Goal: Task Accomplishment & Management: Use online tool/utility

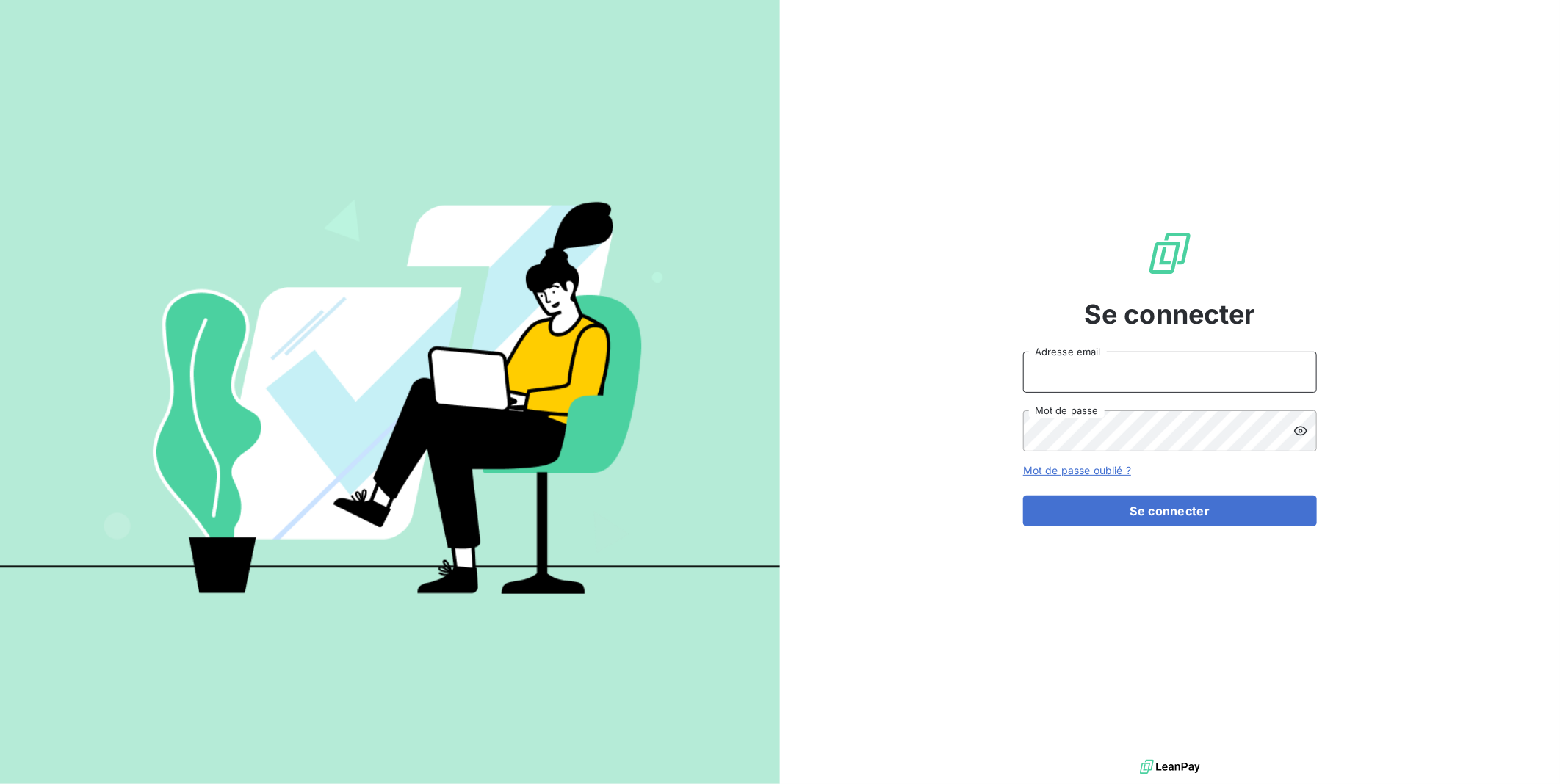
type input "[EMAIL_ADDRESS][DOMAIN_NAME]"
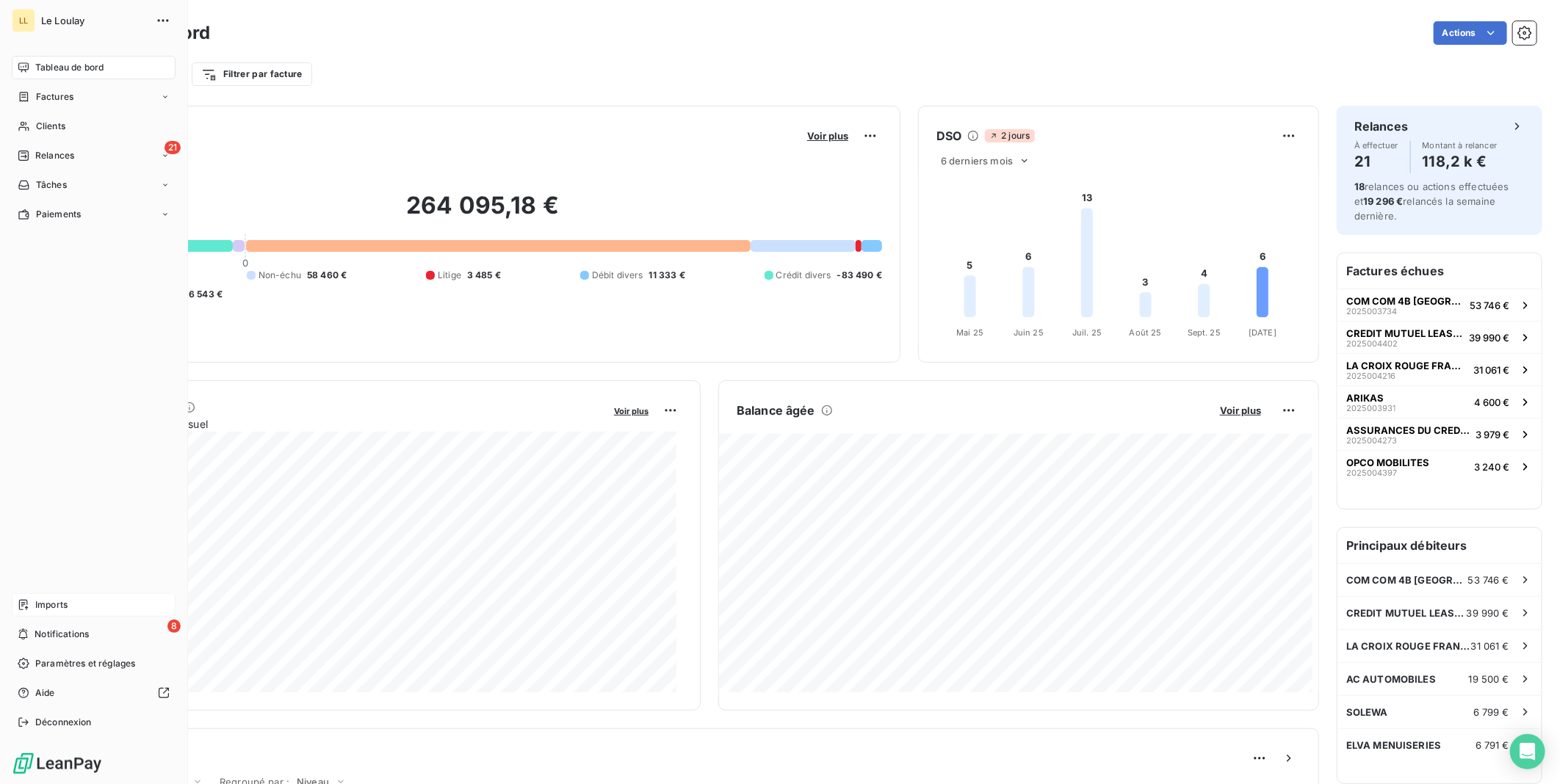
click at [55, 605] on span "Imports" at bounding box center [51, 604] width 33 height 13
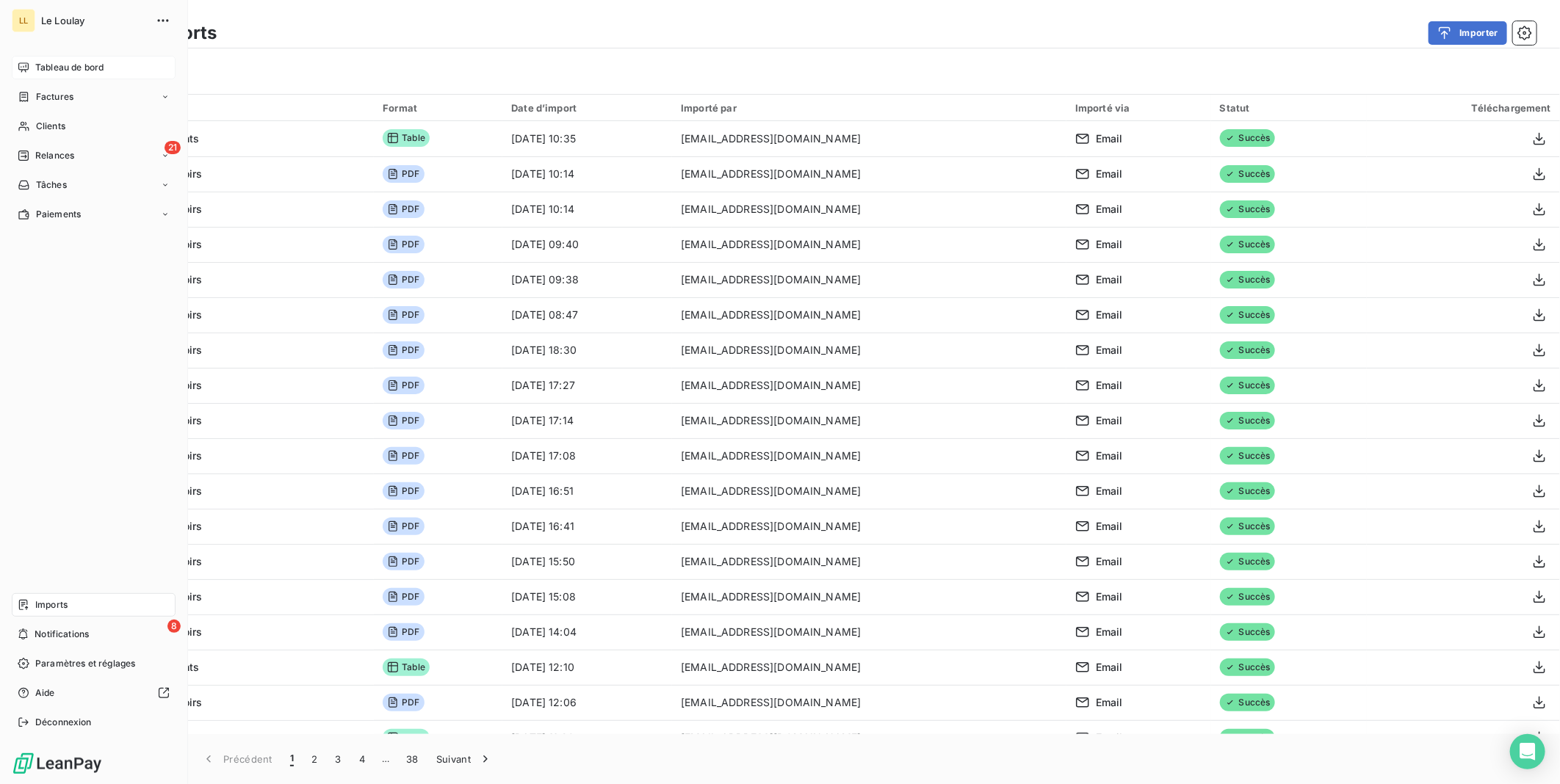
click at [53, 70] on span "Tableau de bord" at bounding box center [70, 67] width 69 height 13
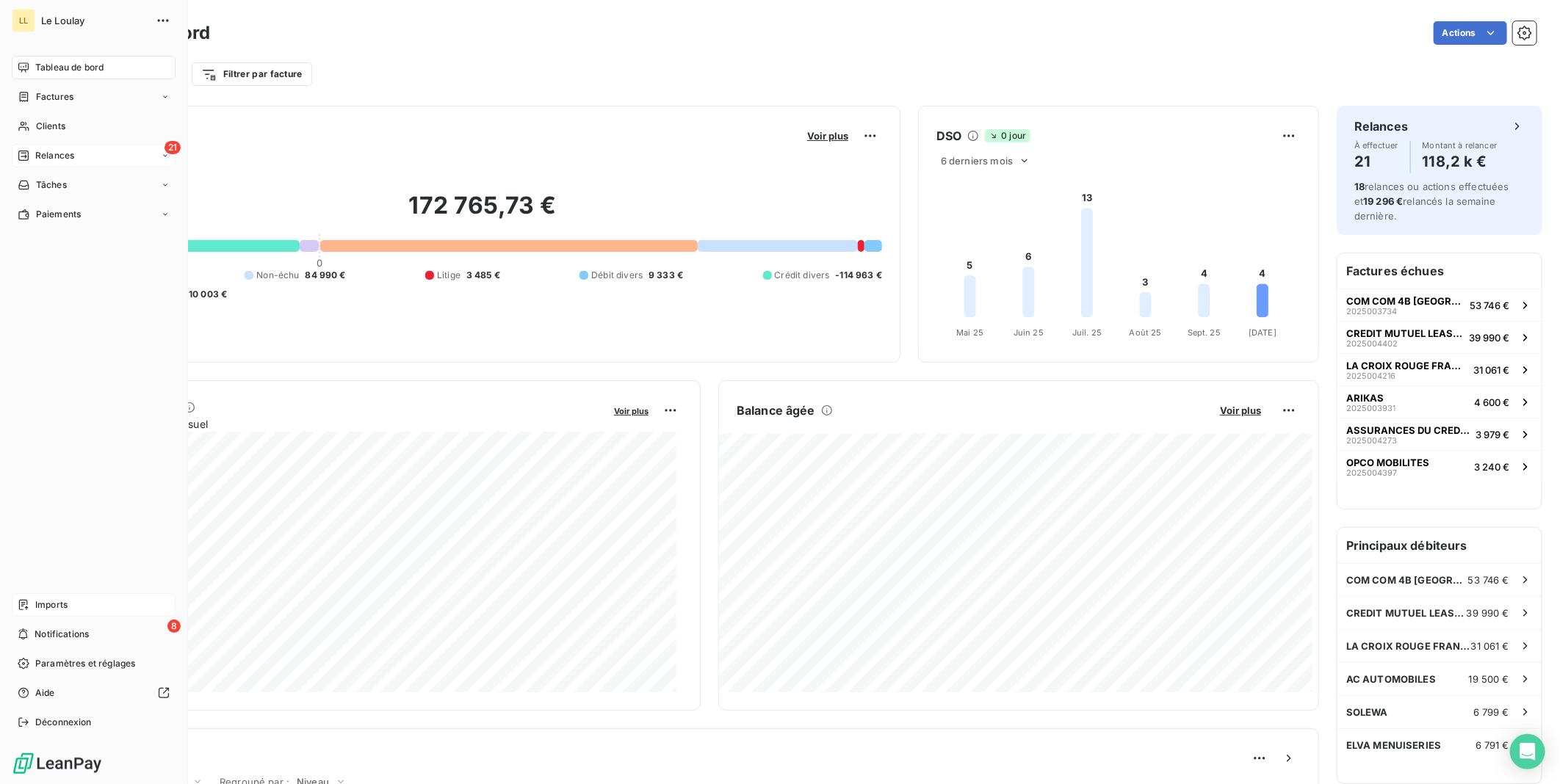
click at [47, 156] on span "Relances" at bounding box center [55, 155] width 39 height 13
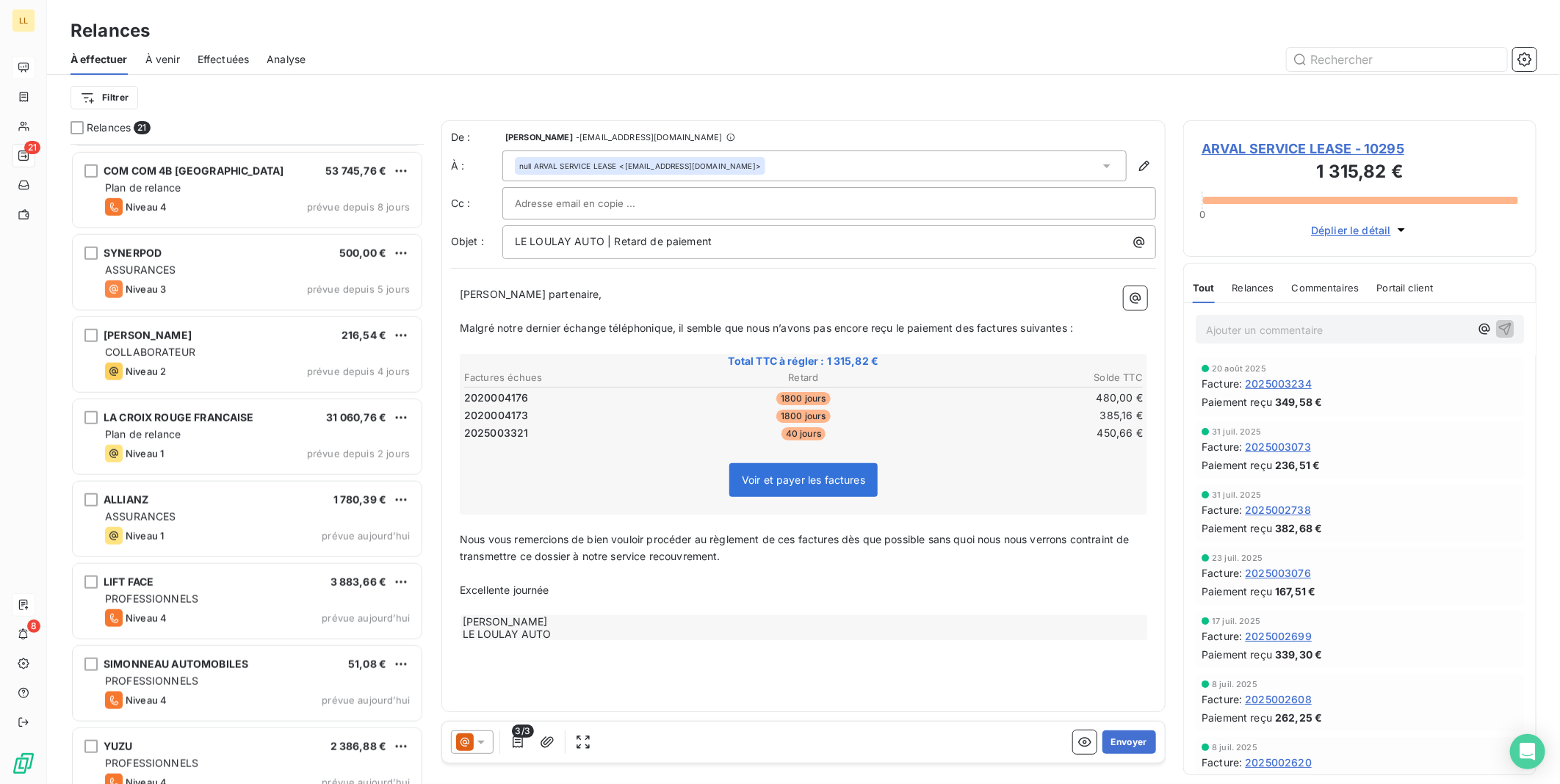
scroll to position [898, 0]
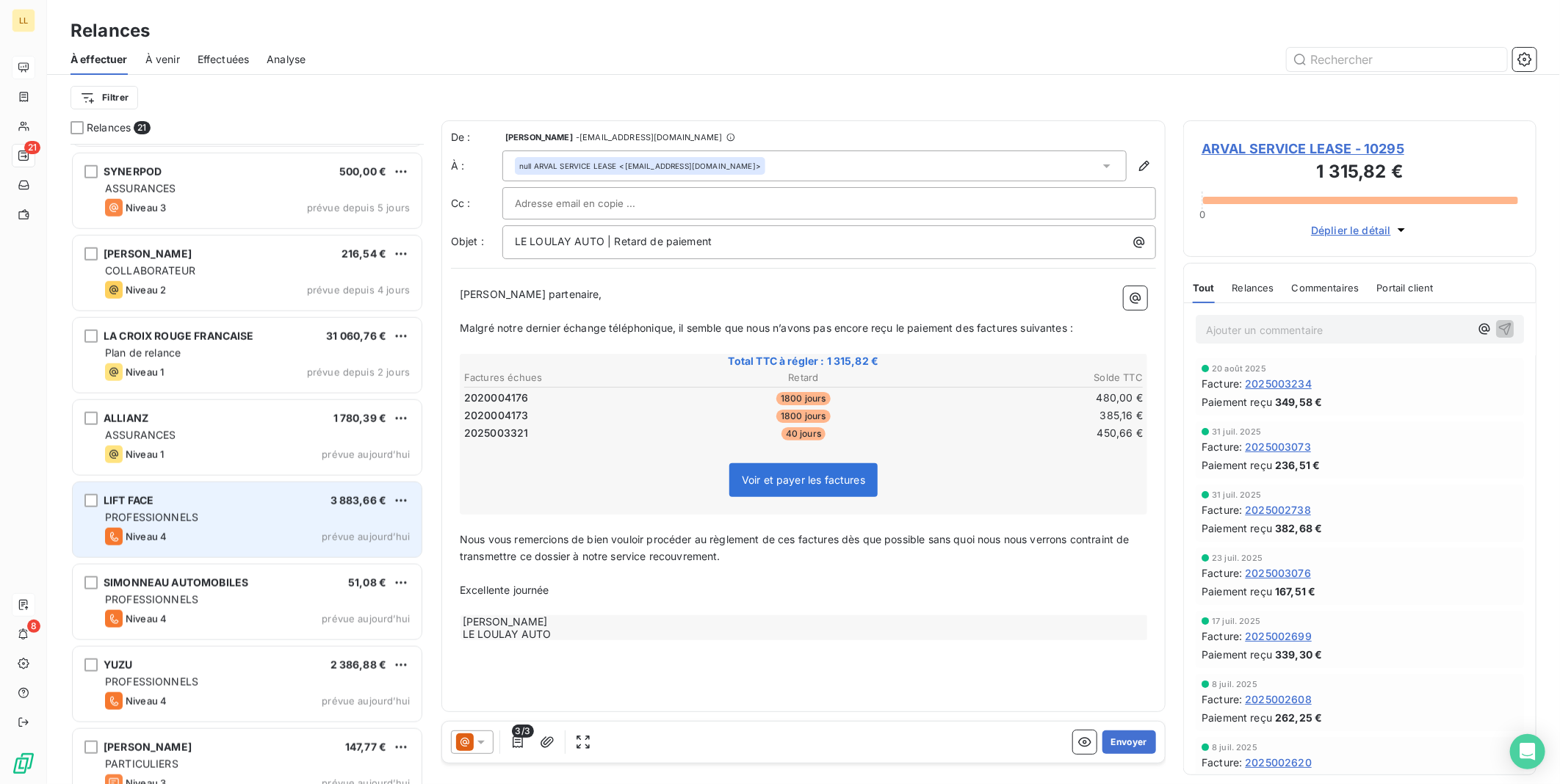
click at [290, 511] on div "PROFESSIONNELS" at bounding box center [257, 517] width 305 height 15
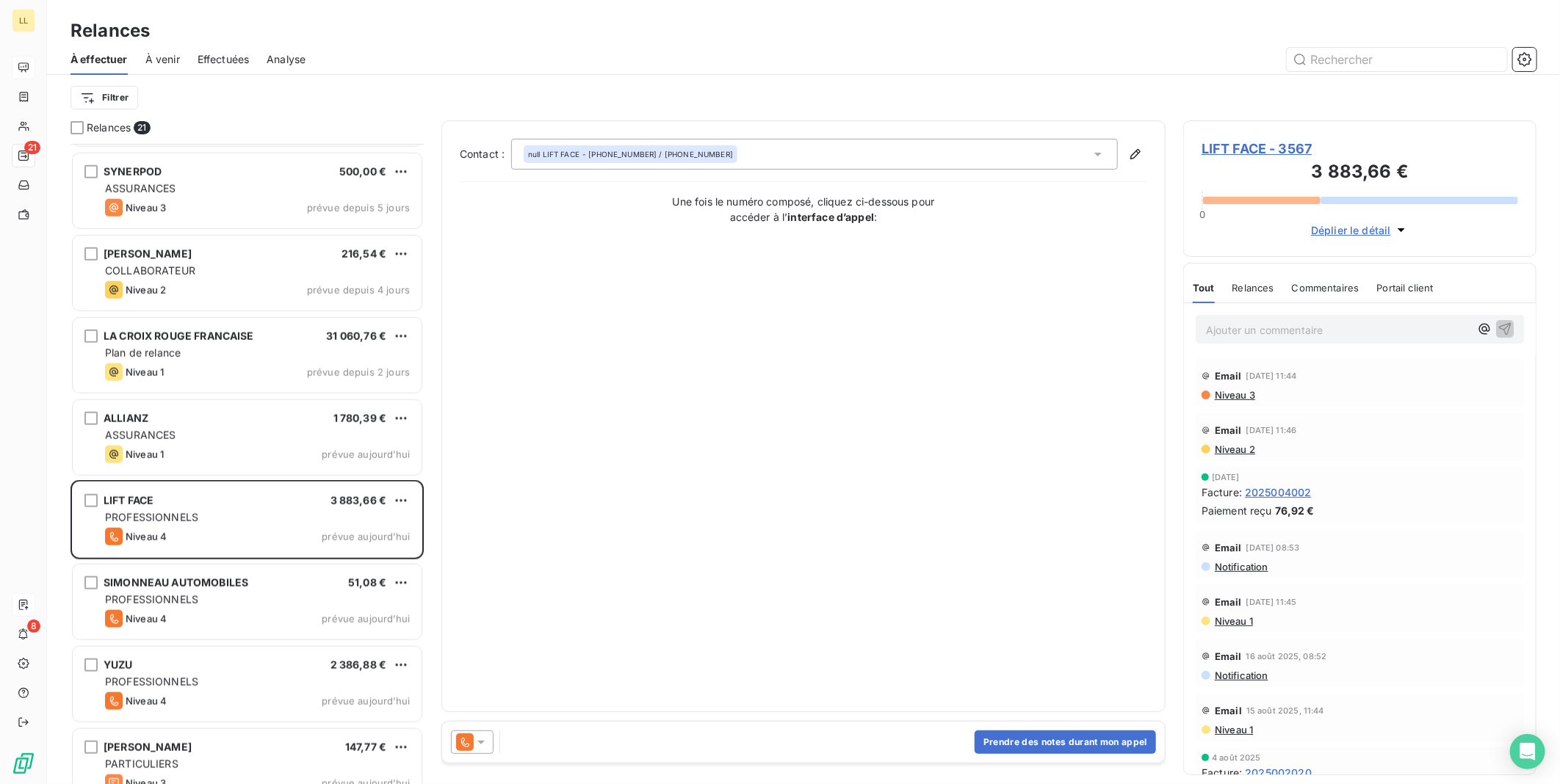
click at [489, 752] on div at bounding box center [472, 742] width 42 height 24
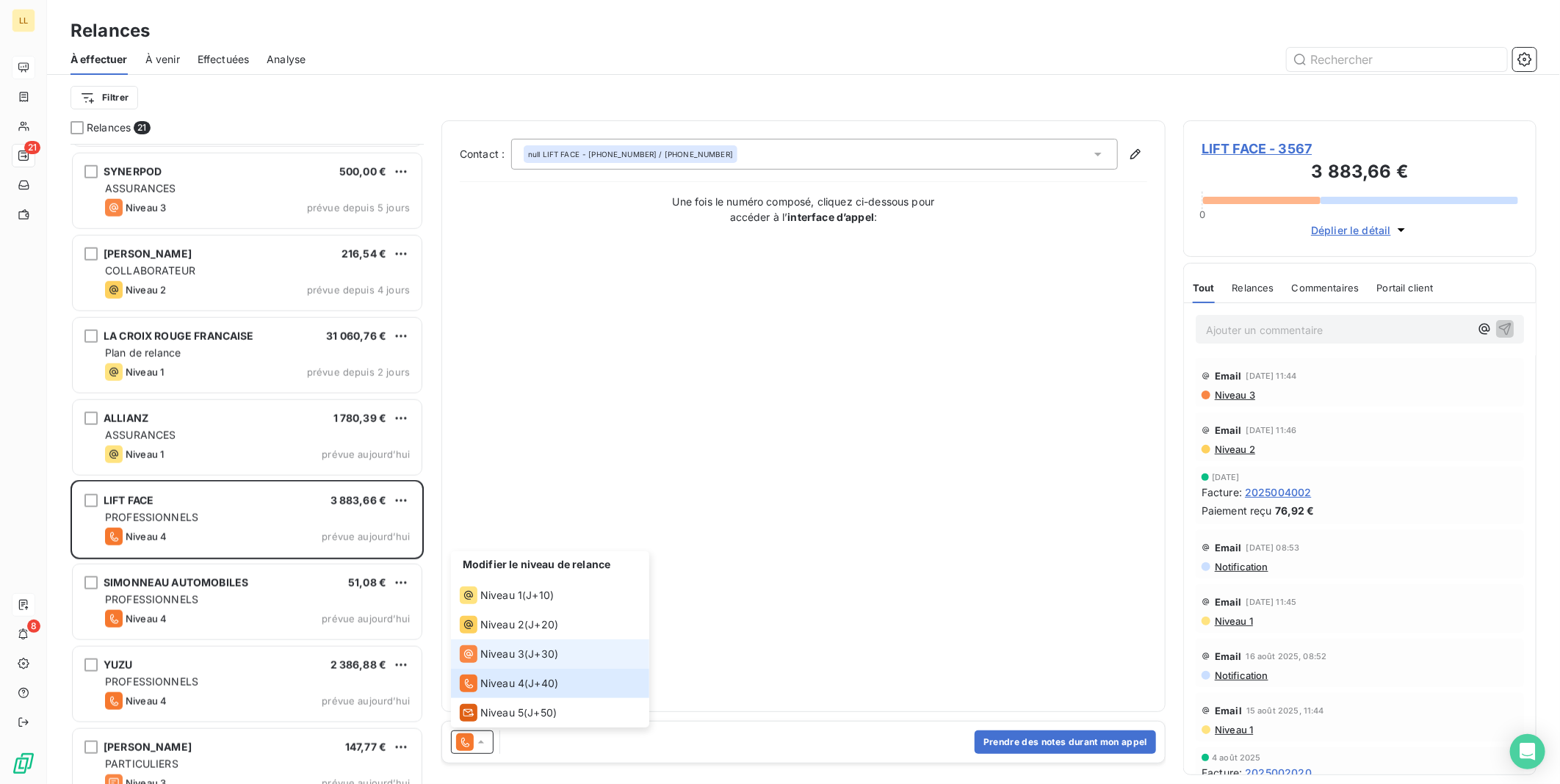
click at [507, 653] on span "Niveau 3" at bounding box center [503, 654] width 44 height 15
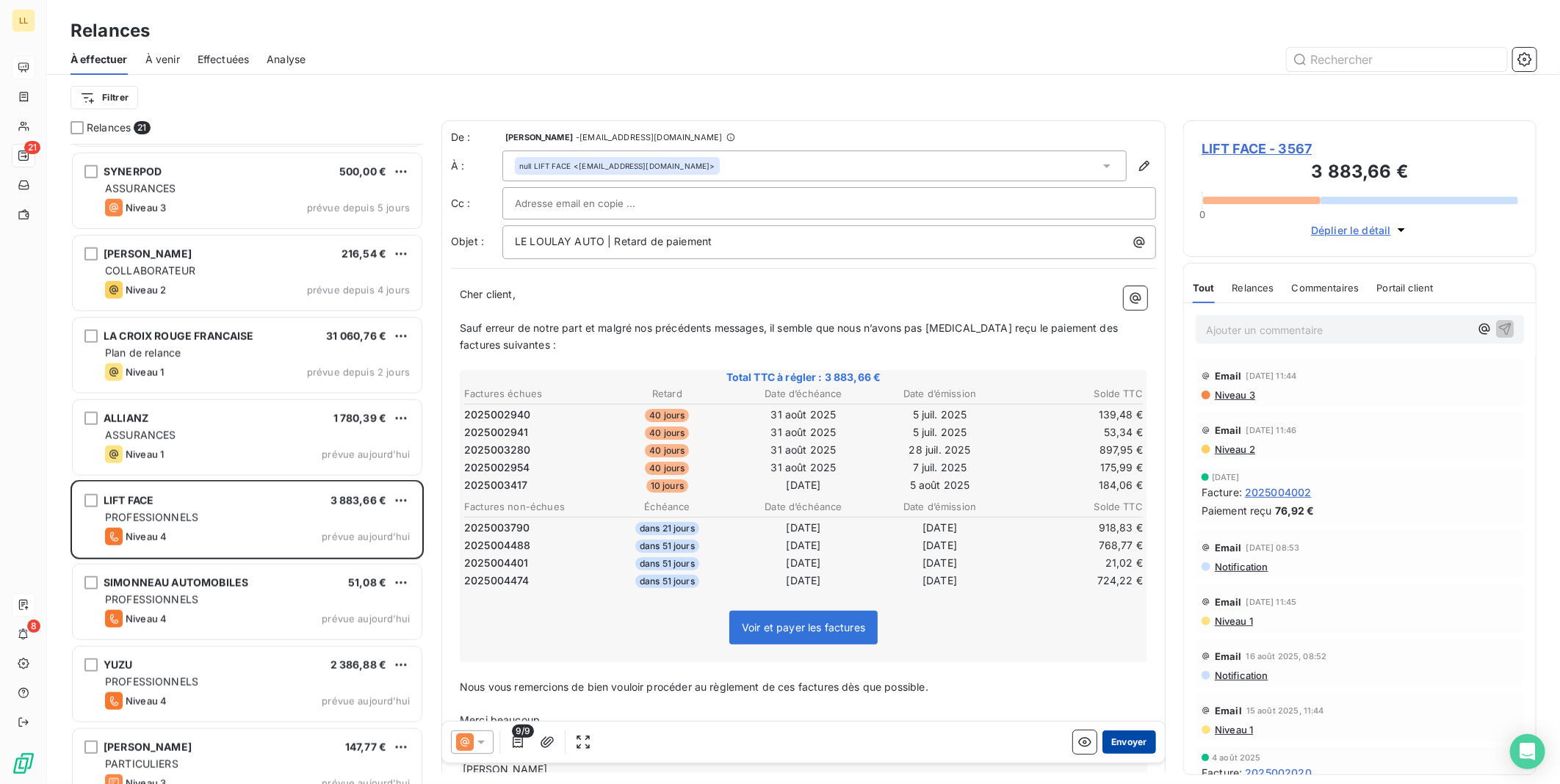
click at [1106, 745] on button "Envoyer" at bounding box center [1129, 742] width 54 height 24
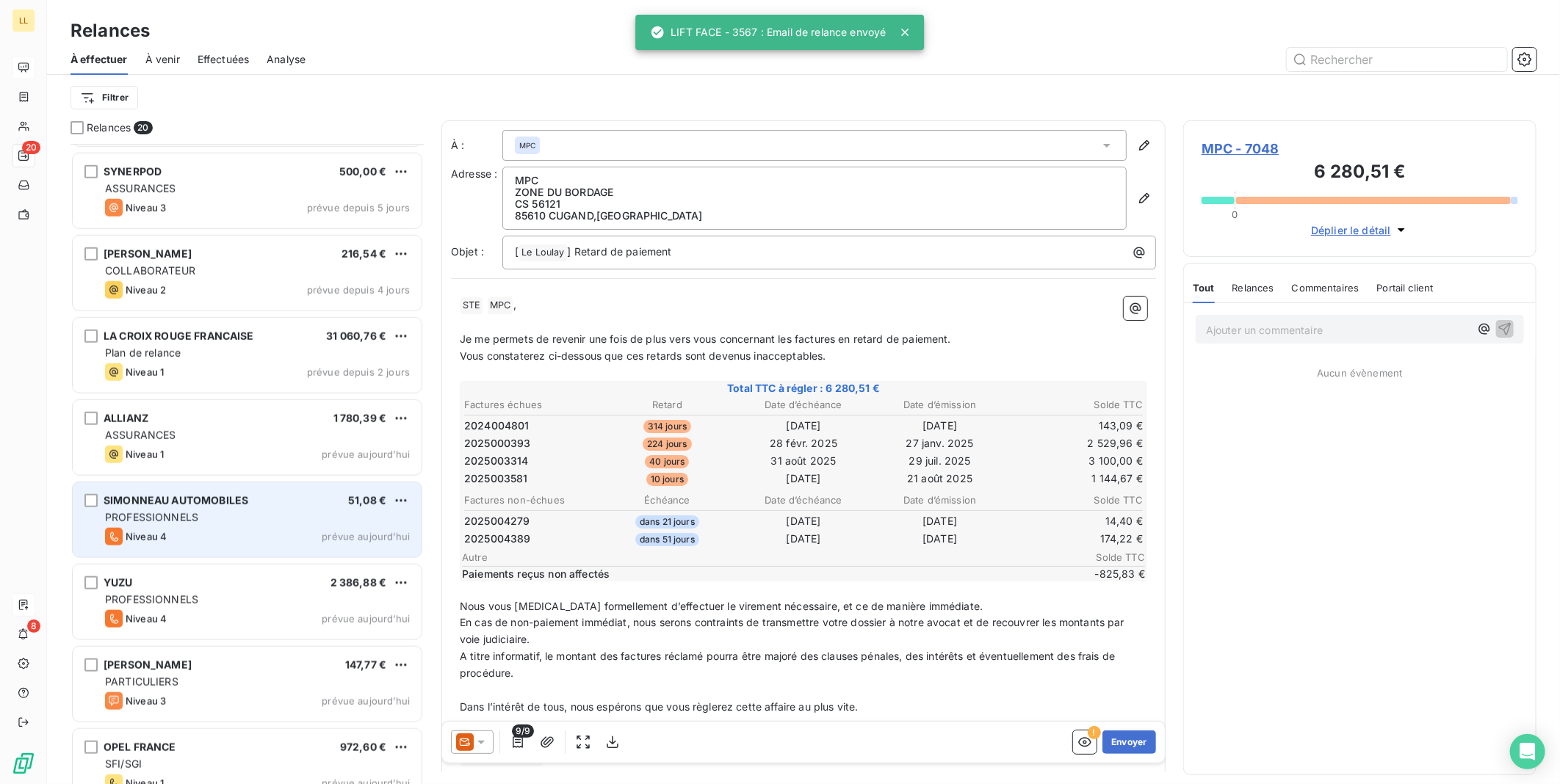
click at [272, 539] on div "Niveau 4 prévue aujourd’hui" at bounding box center [257, 537] width 305 height 18
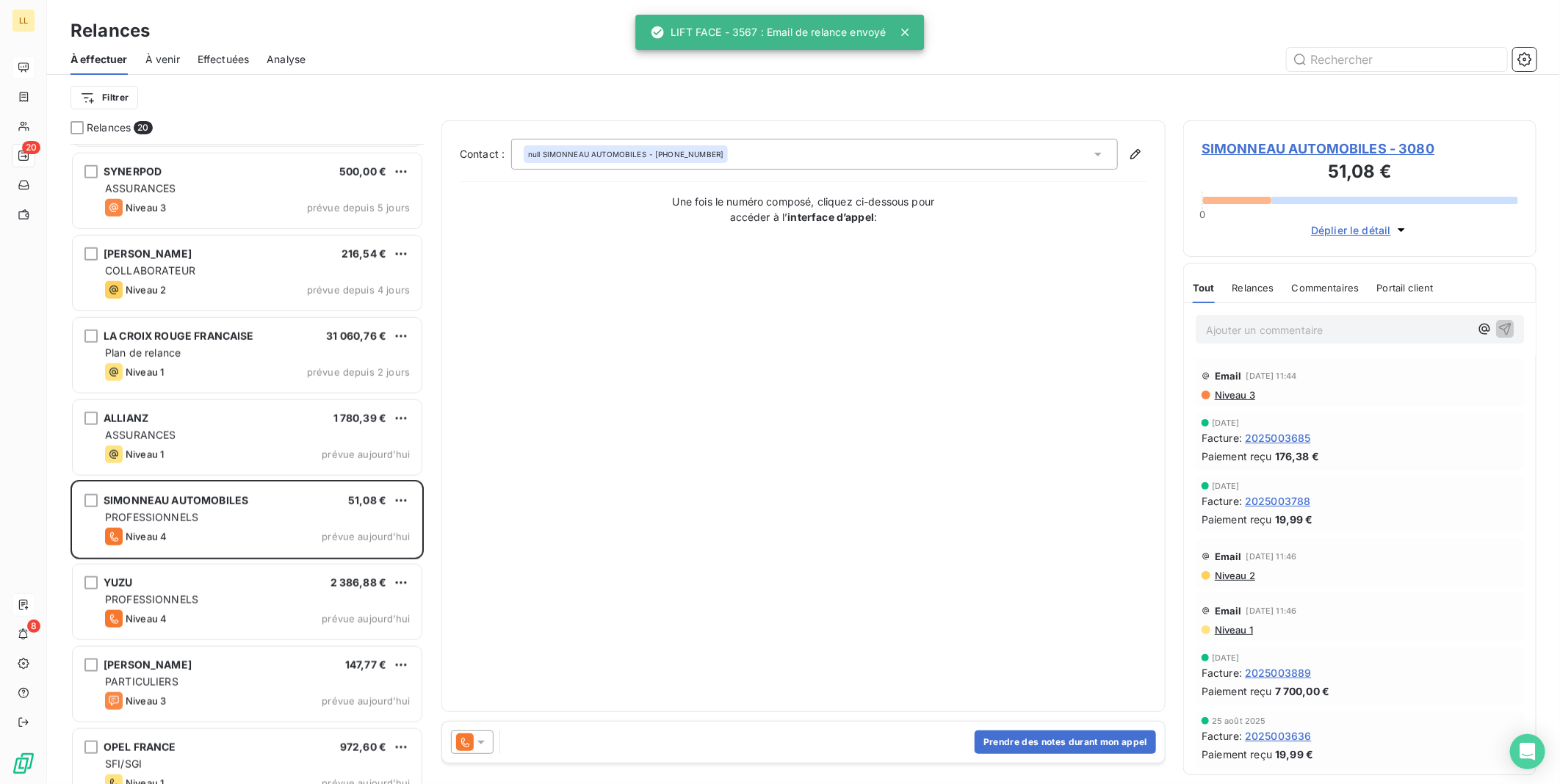
click at [488, 744] on icon at bounding box center [481, 742] width 15 height 15
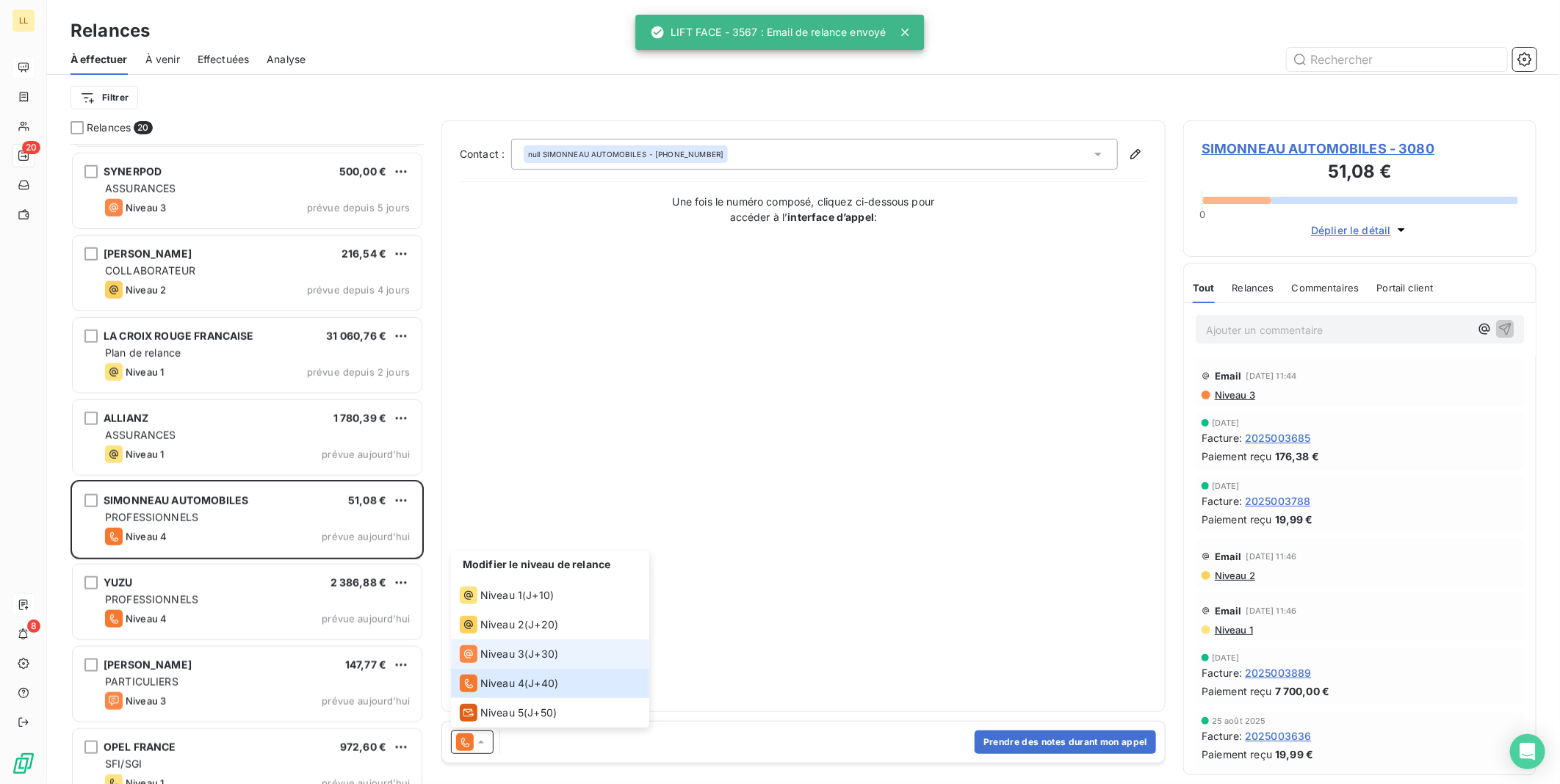
click at [503, 657] on span "Niveau 3" at bounding box center [503, 654] width 44 height 15
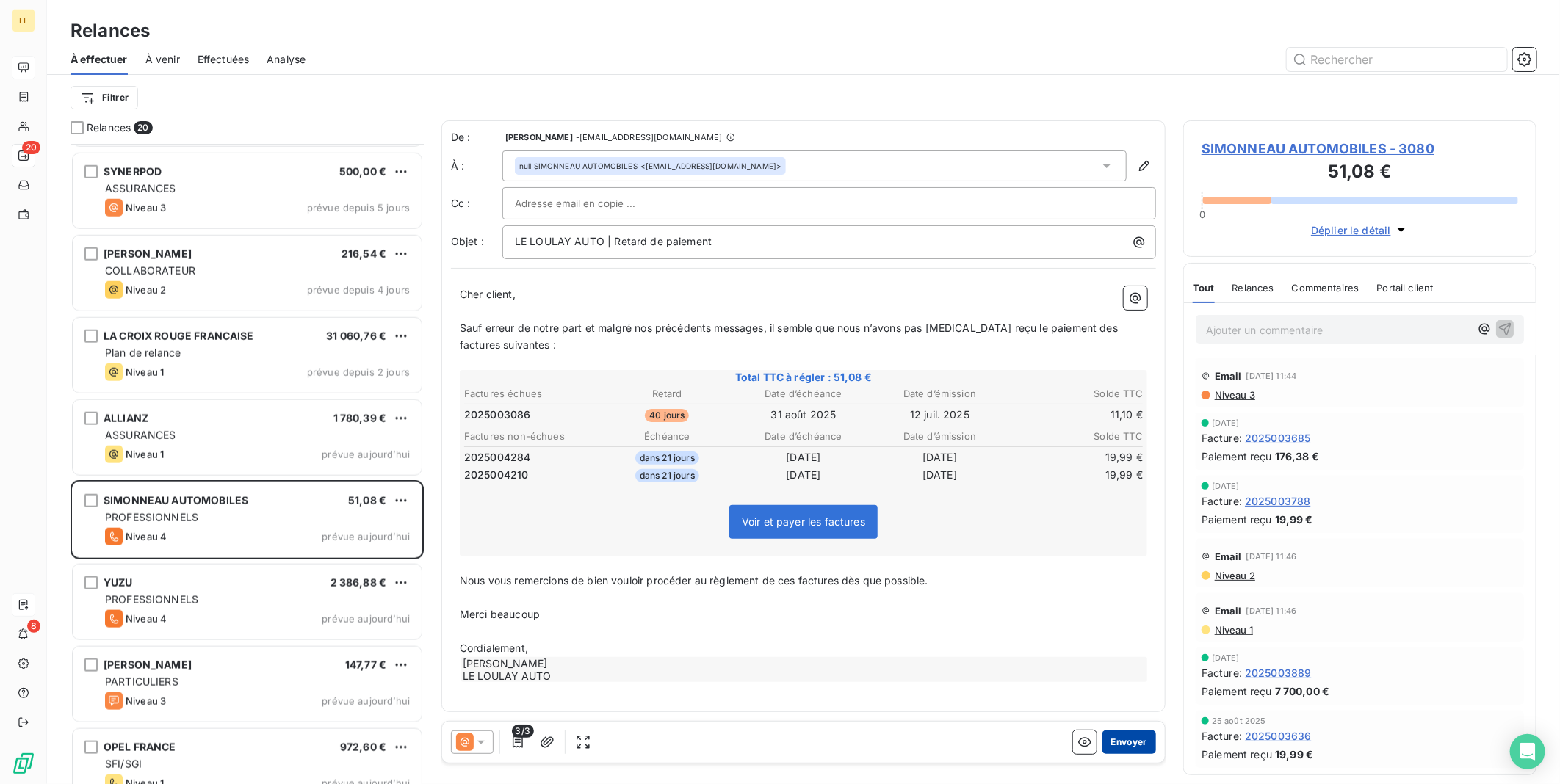
click at [1120, 745] on button "Envoyer" at bounding box center [1129, 742] width 54 height 24
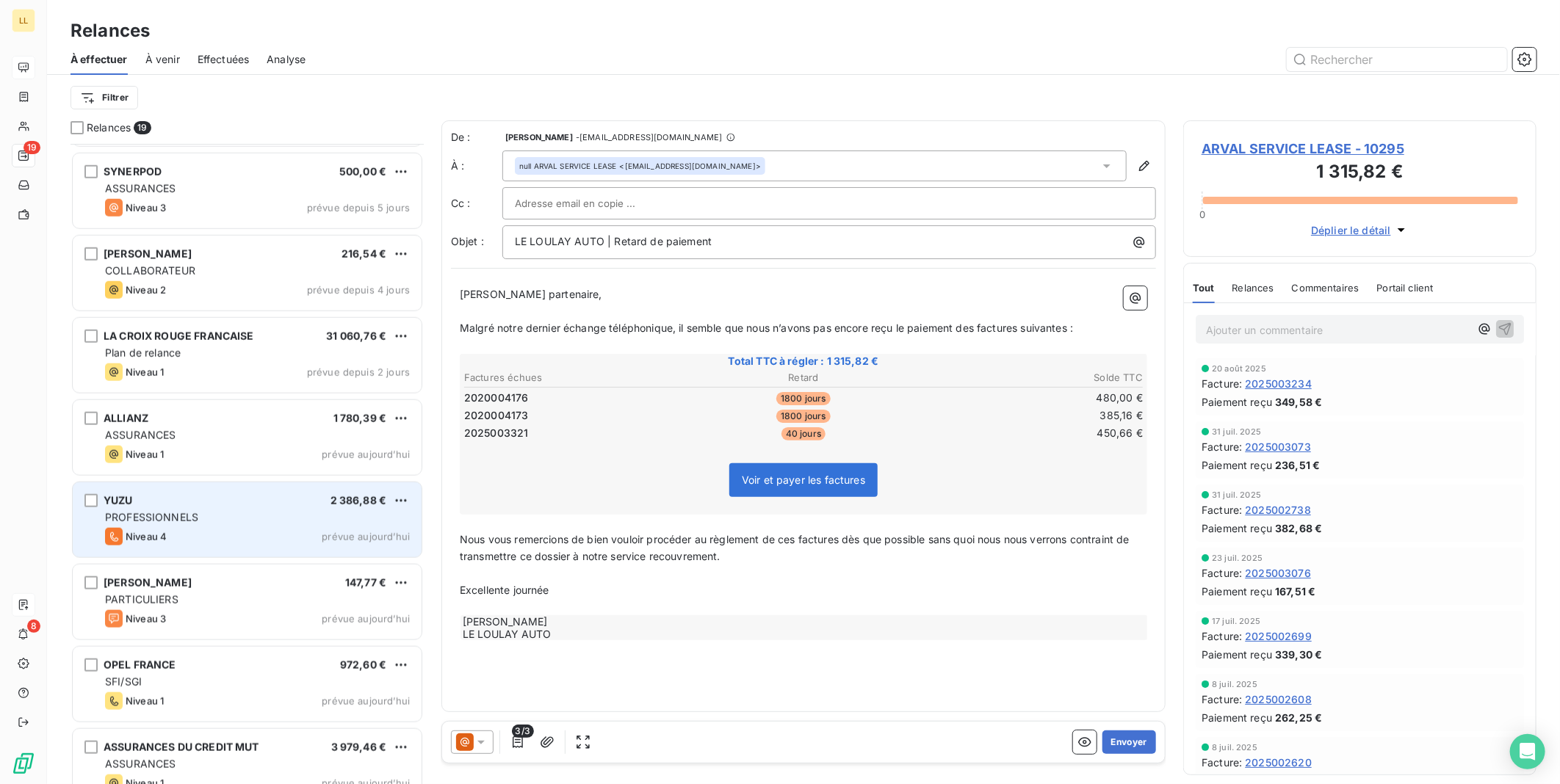
click at [310, 521] on div "PROFESSIONNELS" at bounding box center [257, 517] width 305 height 15
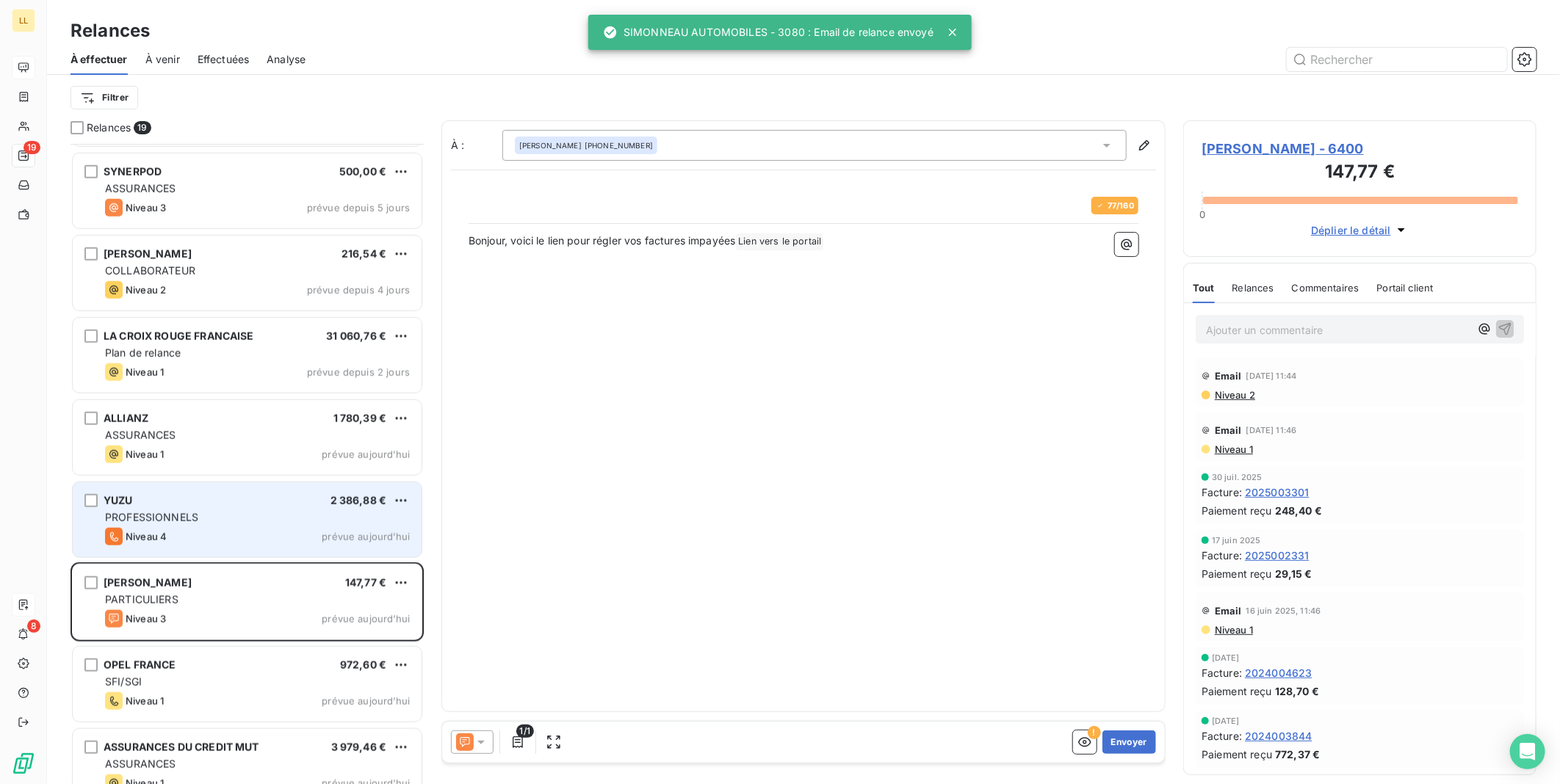
scroll to position [627, 341]
click at [292, 531] on div "Niveau 4 prévue aujourd’hui" at bounding box center [257, 537] width 305 height 18
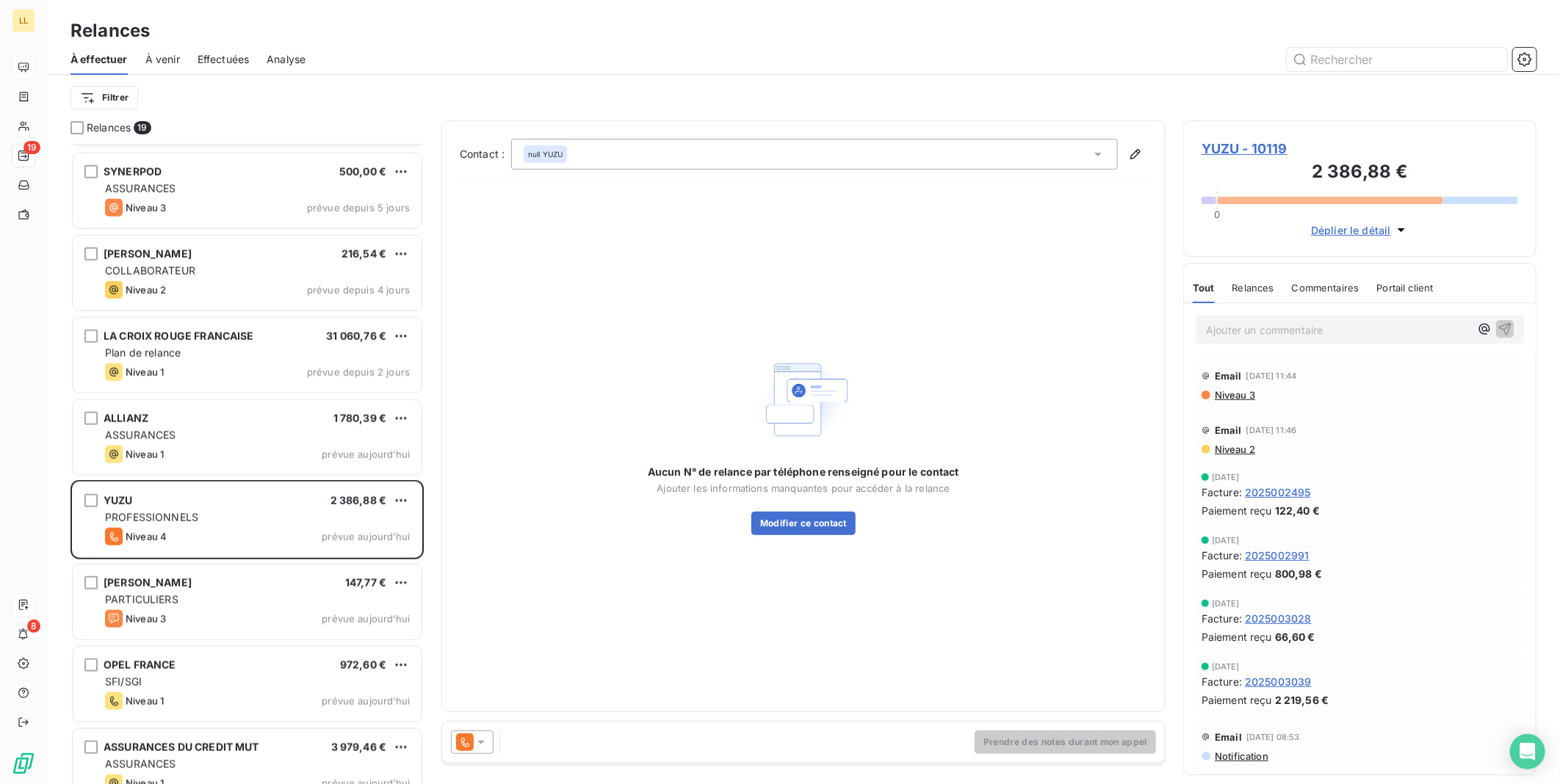
click at [479, 745] on icon at bounding box center [481, 742] width 15 height 15
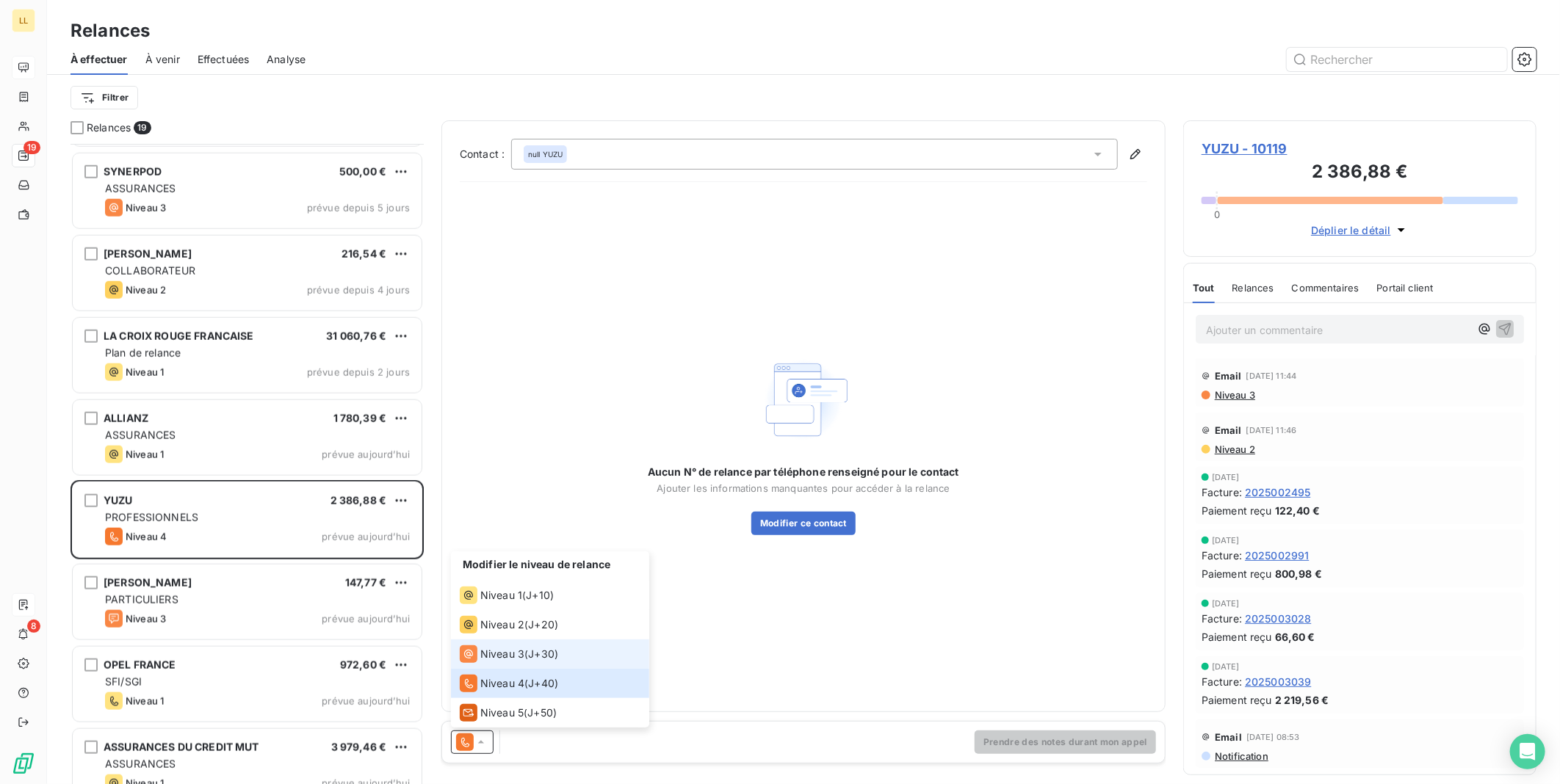
click at [493, 658] on span "Niveau 3" at bounding box center [503, 654] width 44 height 15
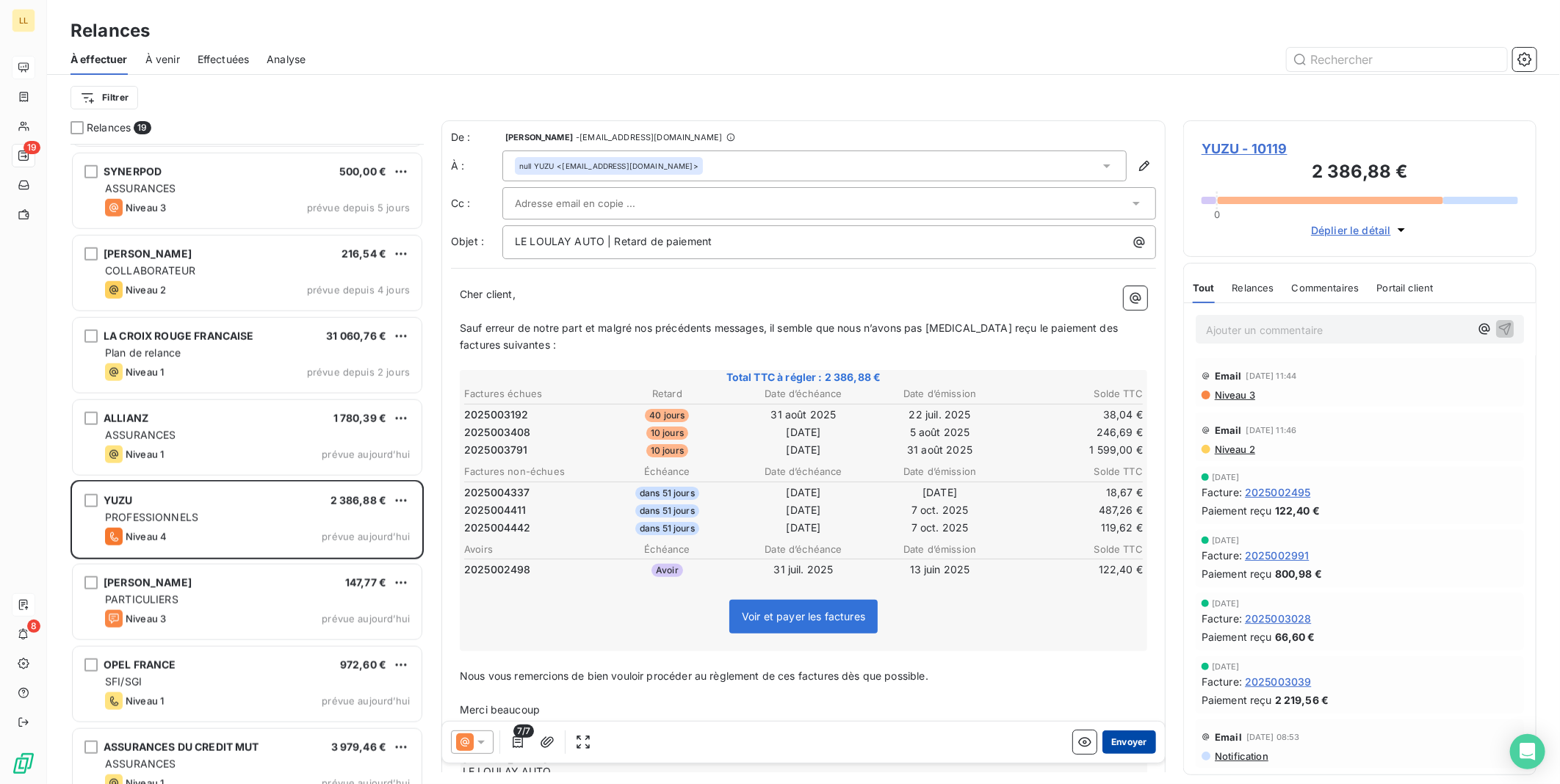
click at [1128, 743] on button "Envoyer" at bounding box center [1129, 742] width 54 height 24
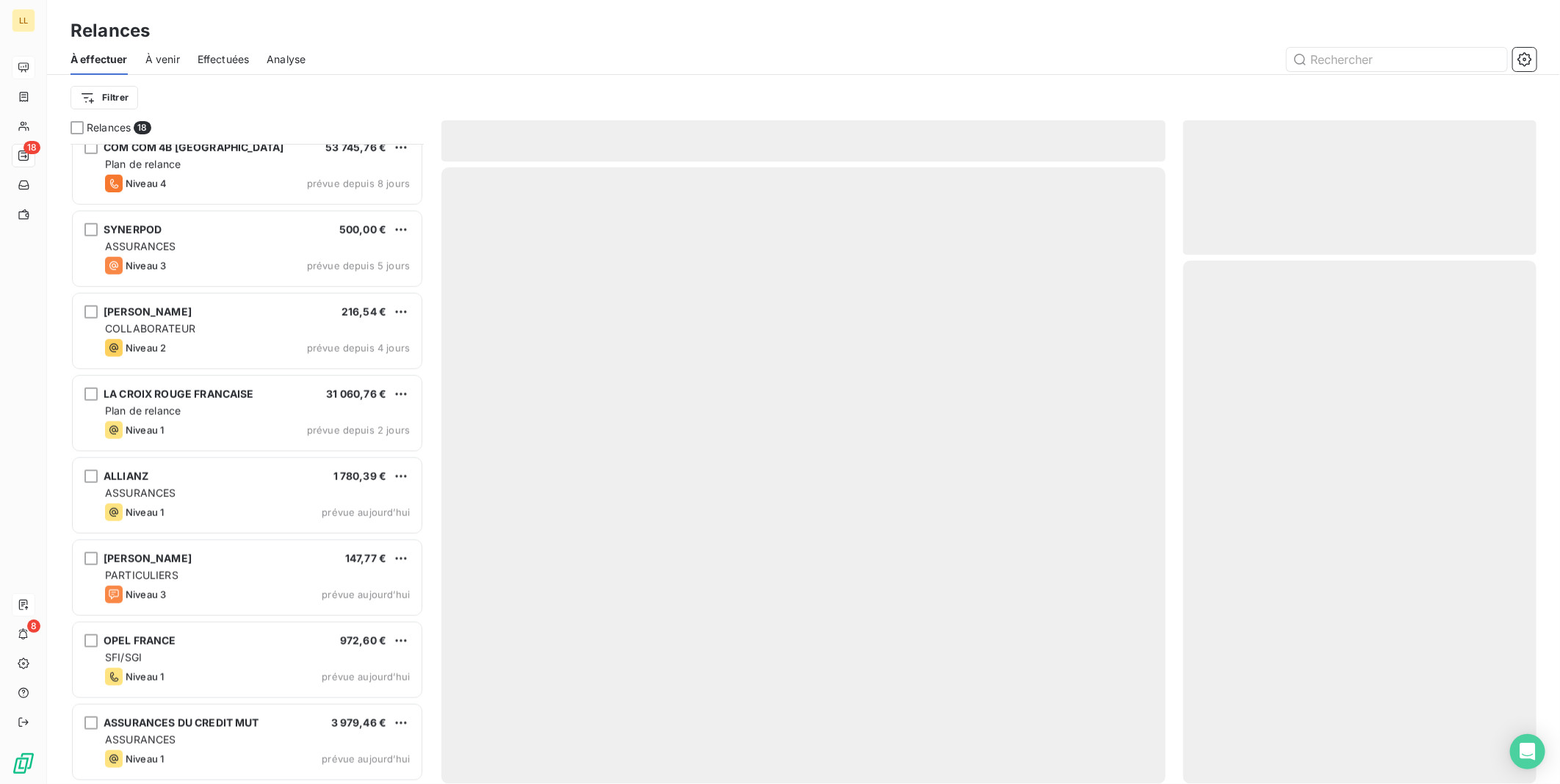
scroll to position [839, 0]
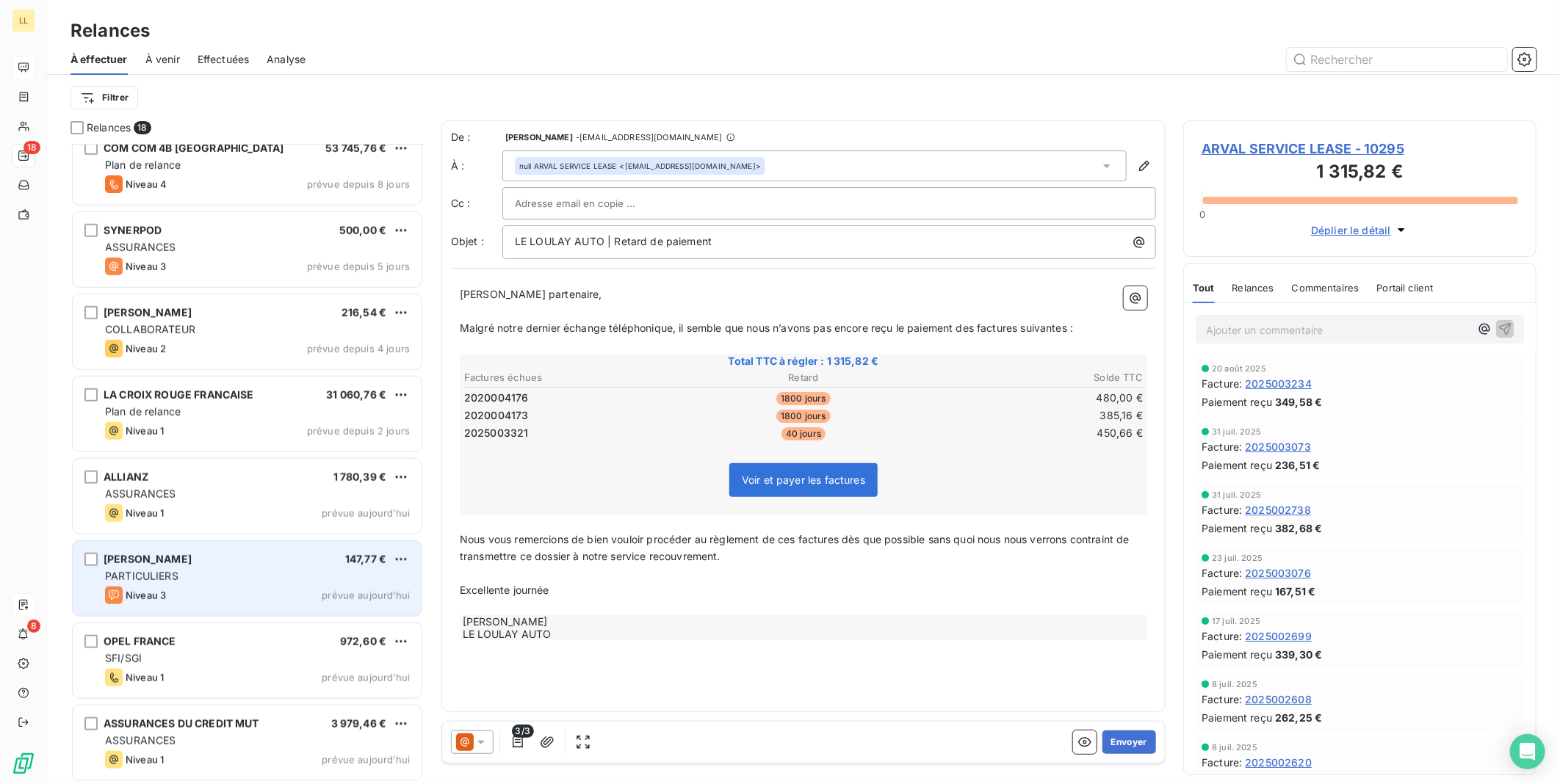
click at [237, 574] on div "PARTICULIERS" at bounding box center [257, 575] width 305 height 15
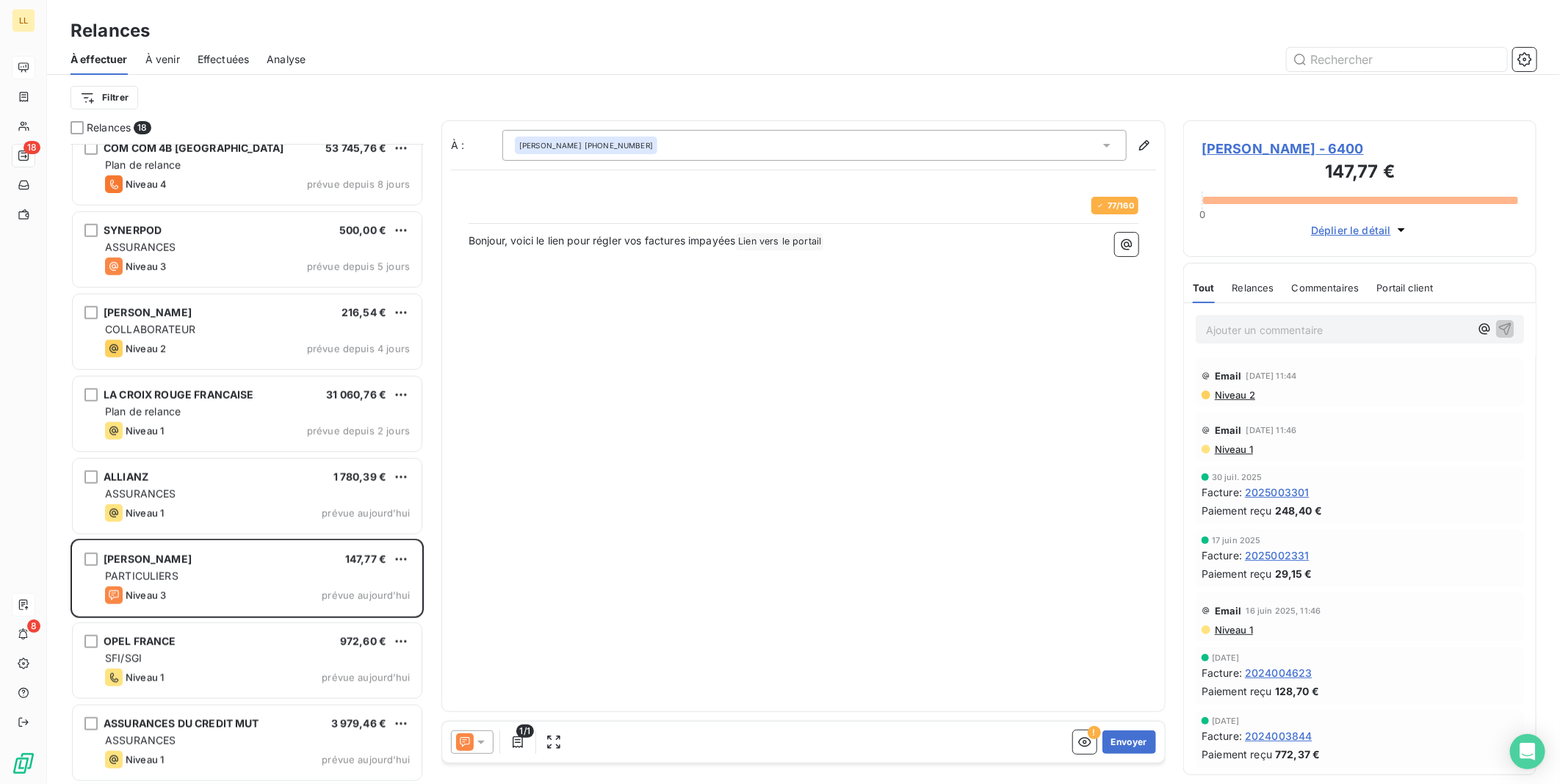
click at [478, 746] on icon at bounding box center [481, 742] width 15 height 15
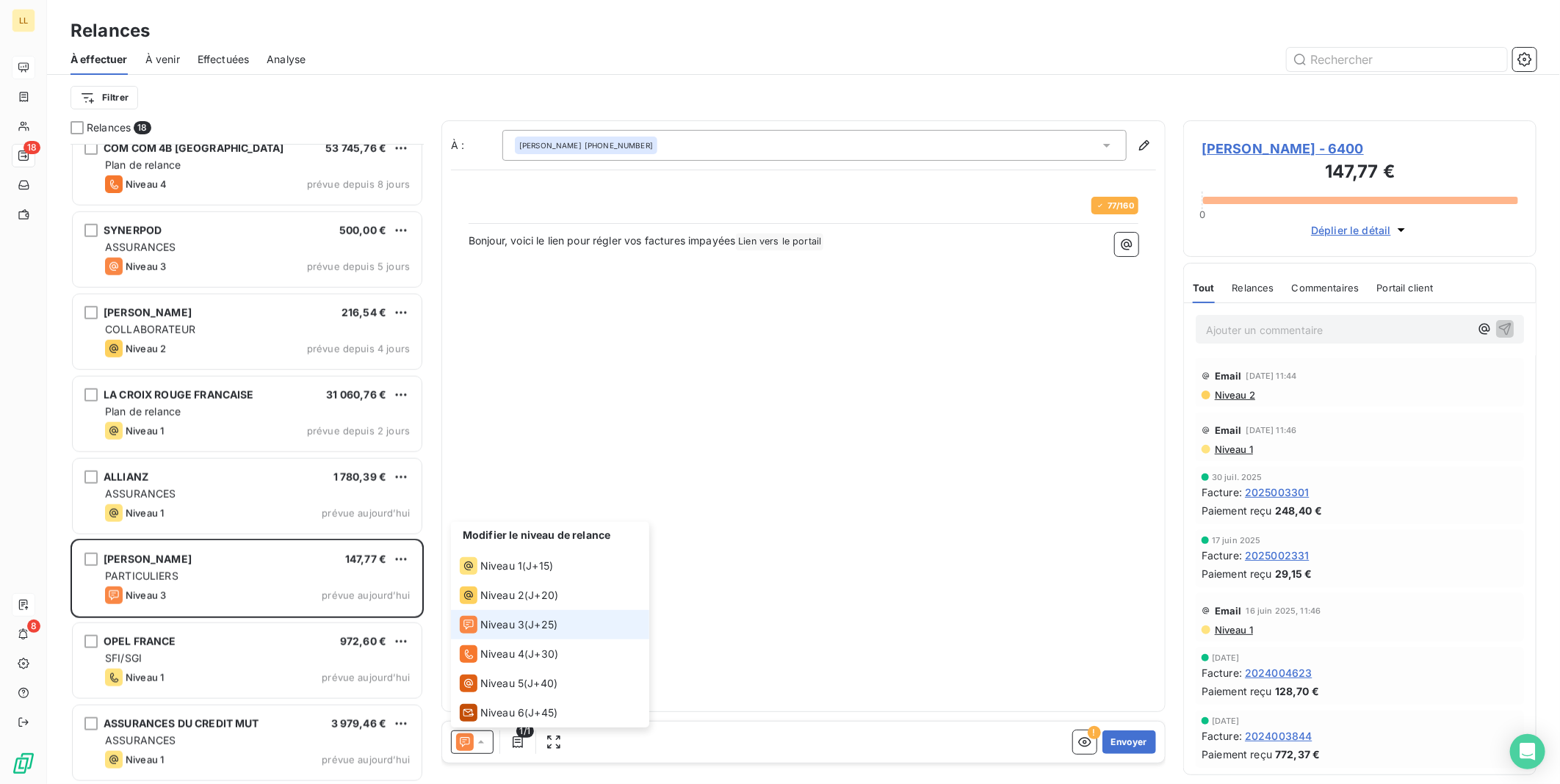
click at [512, 630] on span "Niveau 3" at bounding box center [503, 625] width 44 height 15
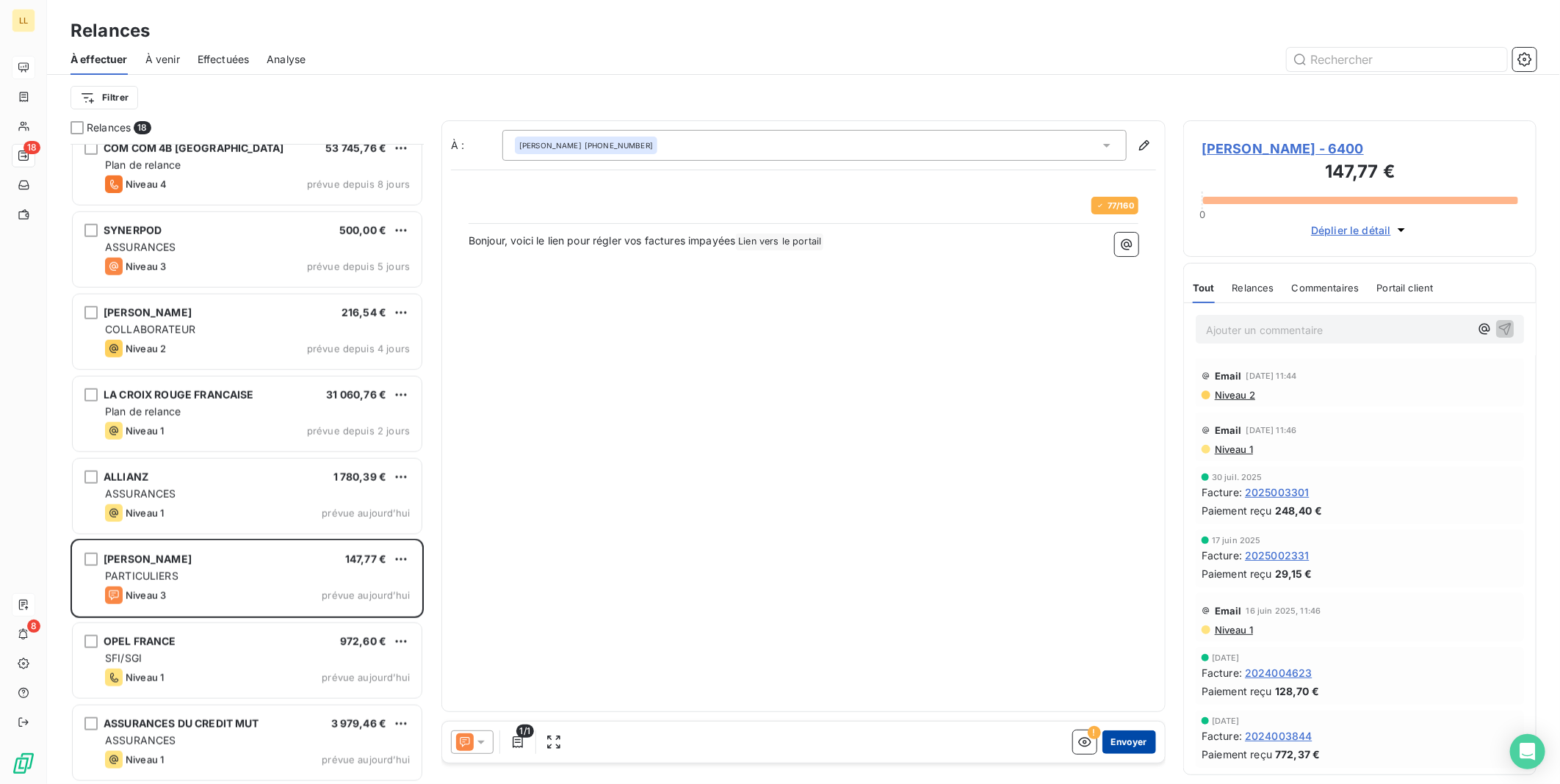
click at [1147, 745] on button "Envoyer" at bounding box center [1129, 742] width 54 height 24
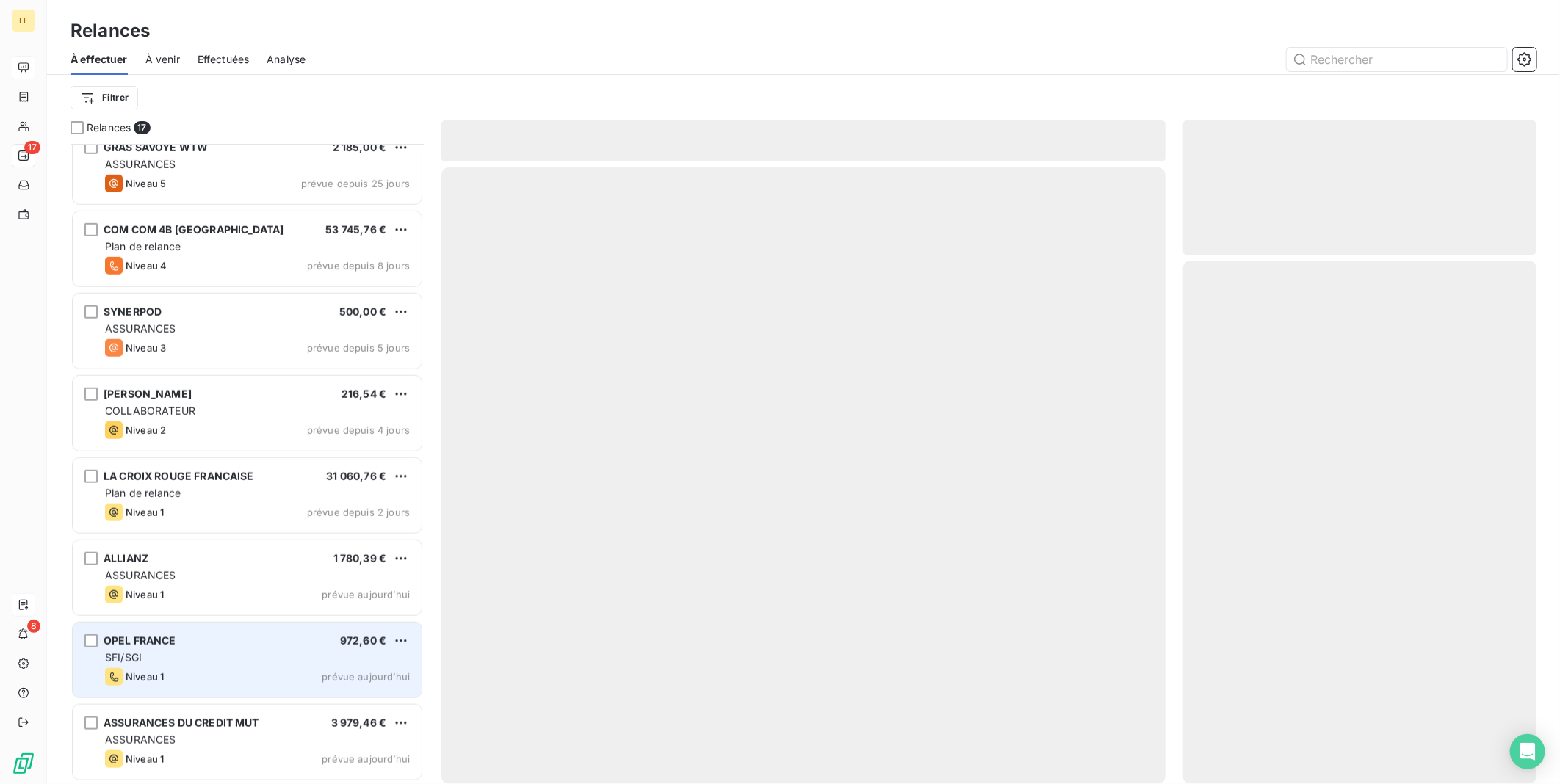
scroll to position [757, 0]
